Goal: Find specific page/section: Find specific page/section

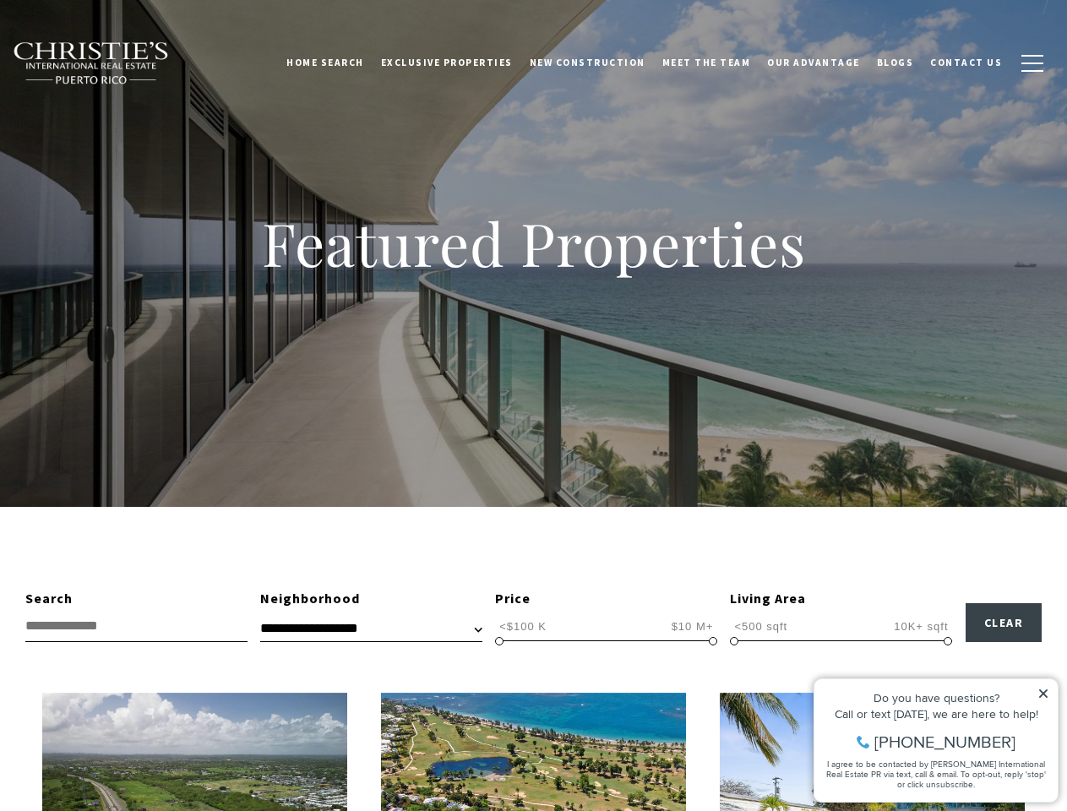
click at [533, 406] on div "Featured Properties" at bounding box center [533, 253] width 1067 height 507
click at [350, 63] on link "Home Search" at bounding box center [325, 62] width 95 height 42
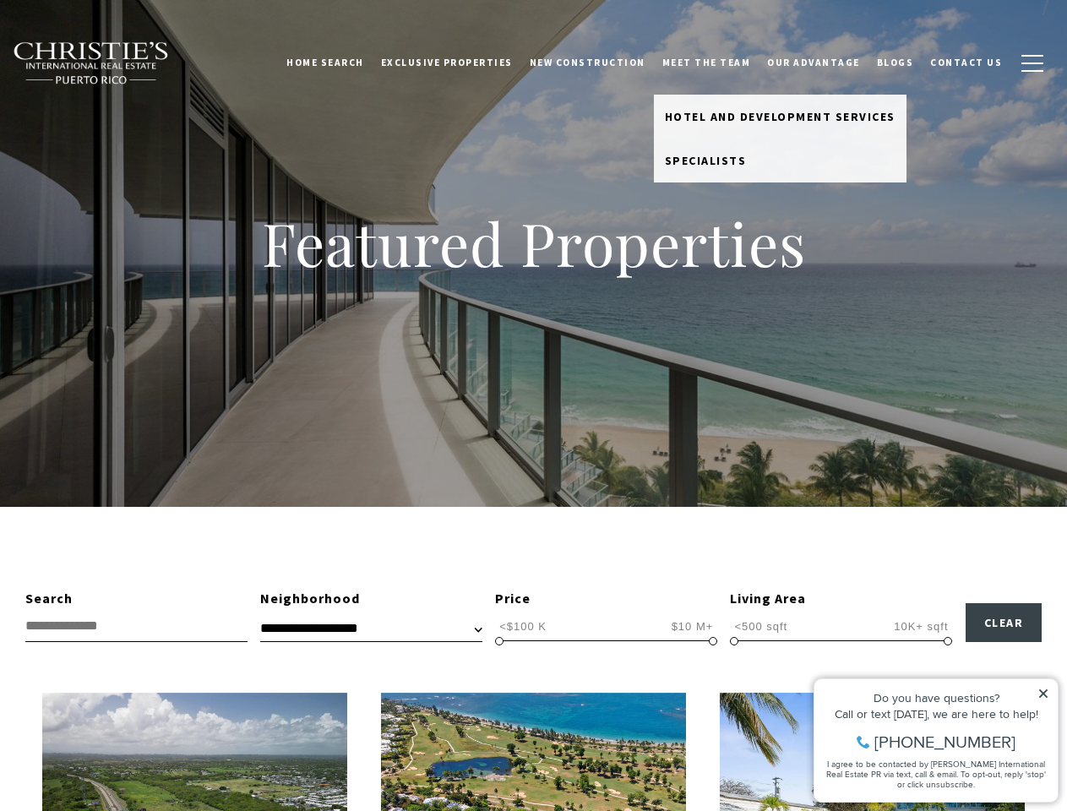
click at [719, 63] on link "Meet the Team" at bounding box center [707, 62] width 106 height 42
click at [1033, 63] on span "button" at bounding box center [1033, 64] width 22 height 2
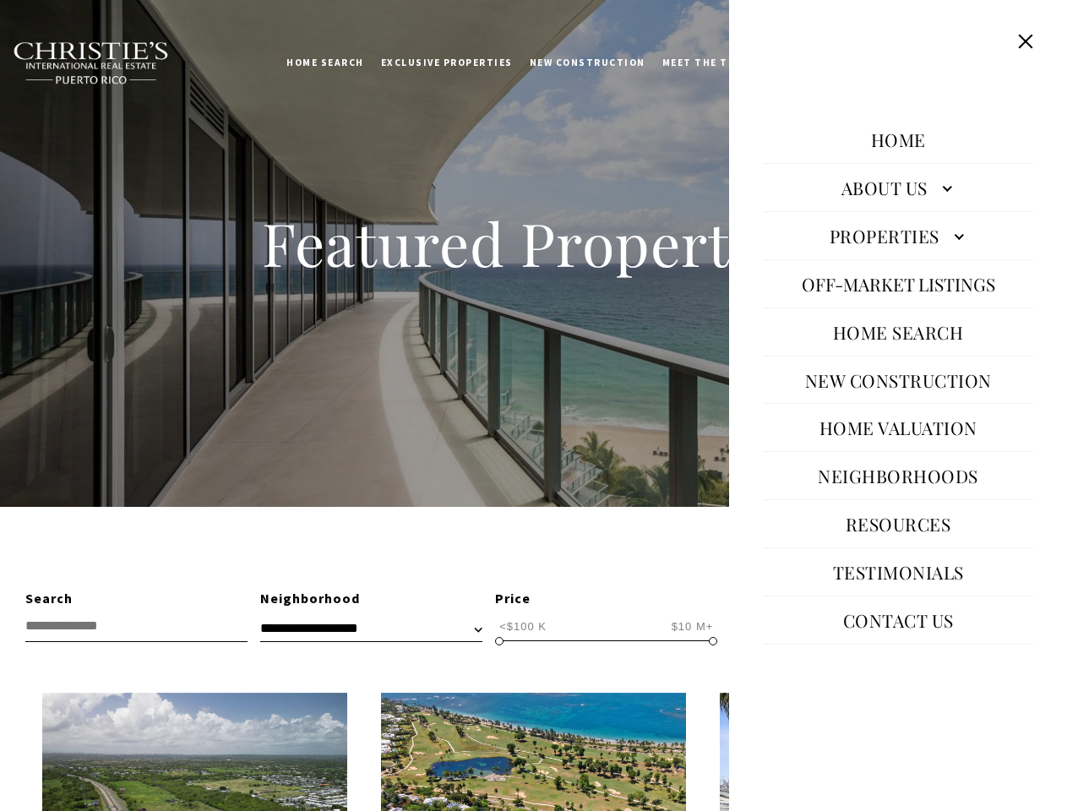
click at [523, 626] on span "<$100 K" at bounding box center [523, 627] width 56 height 16
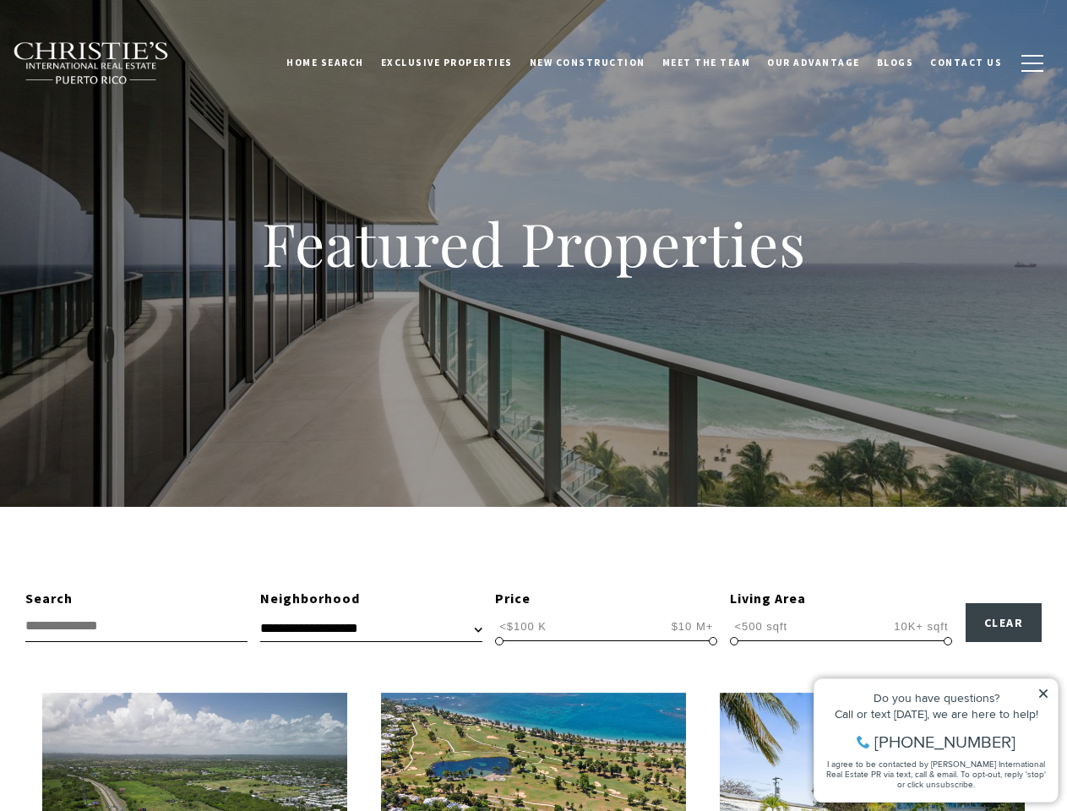
click at [692, 626] on span "$10 M+" at bounding box center [693, 627] width 51 height 16
click at [499, 641] on span at bounding box center [499, 641] width 8 height 8
click at [713, 641] on span at bounding box center [713, 641] width 8 height 8
click at [761, 626] on span "<500 sqft" at bounding box center [761, 627] width 62 height 16
click at [921, 626] on span "10K+ sqft" at bounding box center [921, 627] width 63 height 16
